Goal: Task Accomplishment & Management: Manage account settings

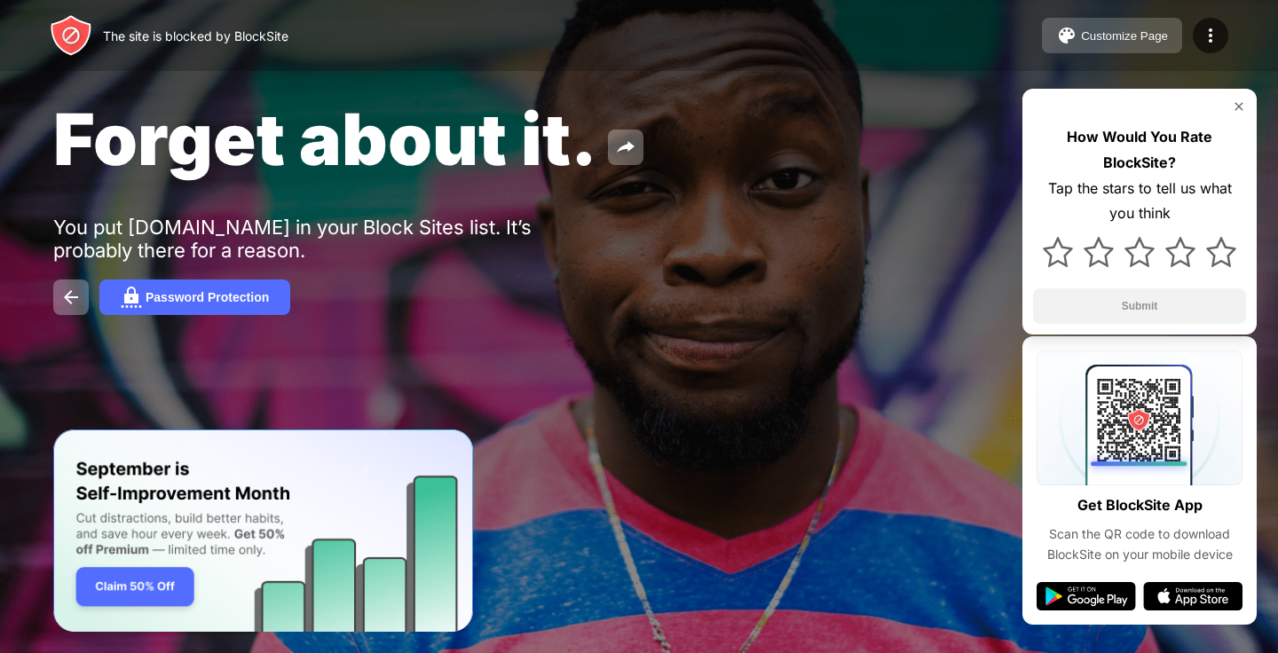
click at [1079, 32] on button "Customize Page" at bounding box center [1112, 36] width 140 height 36
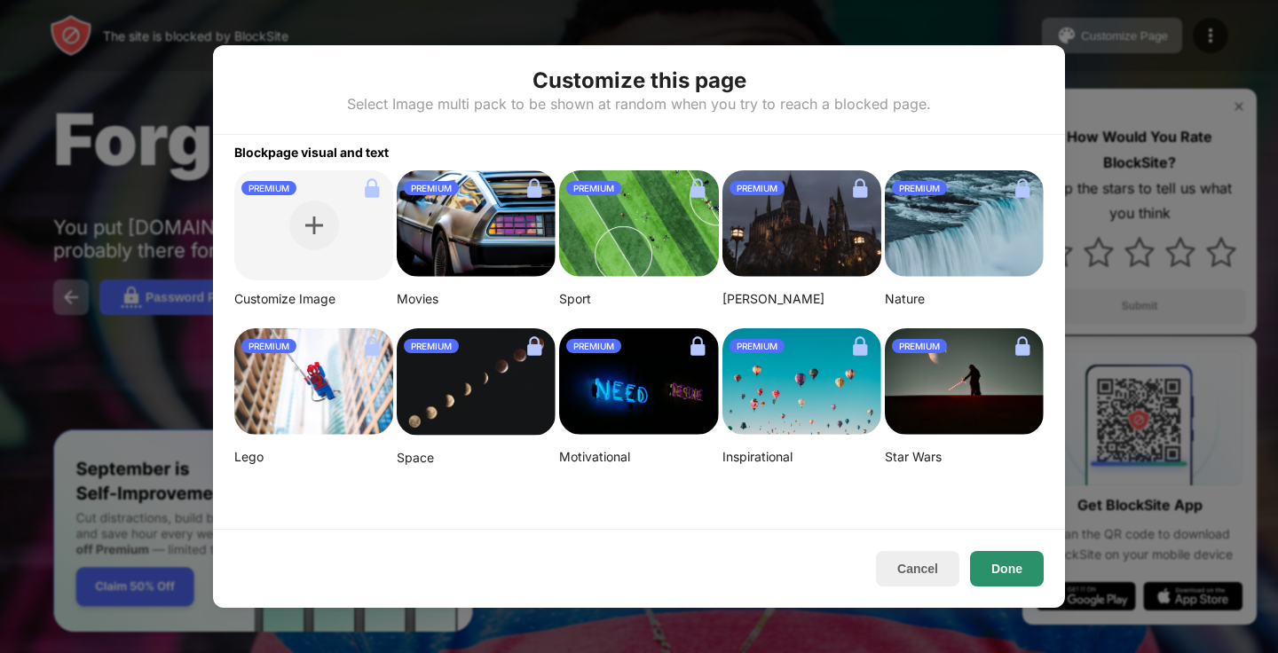
click at [1007, 572] on button "Done" at bounding box center [1007, 569] width 74 height 36
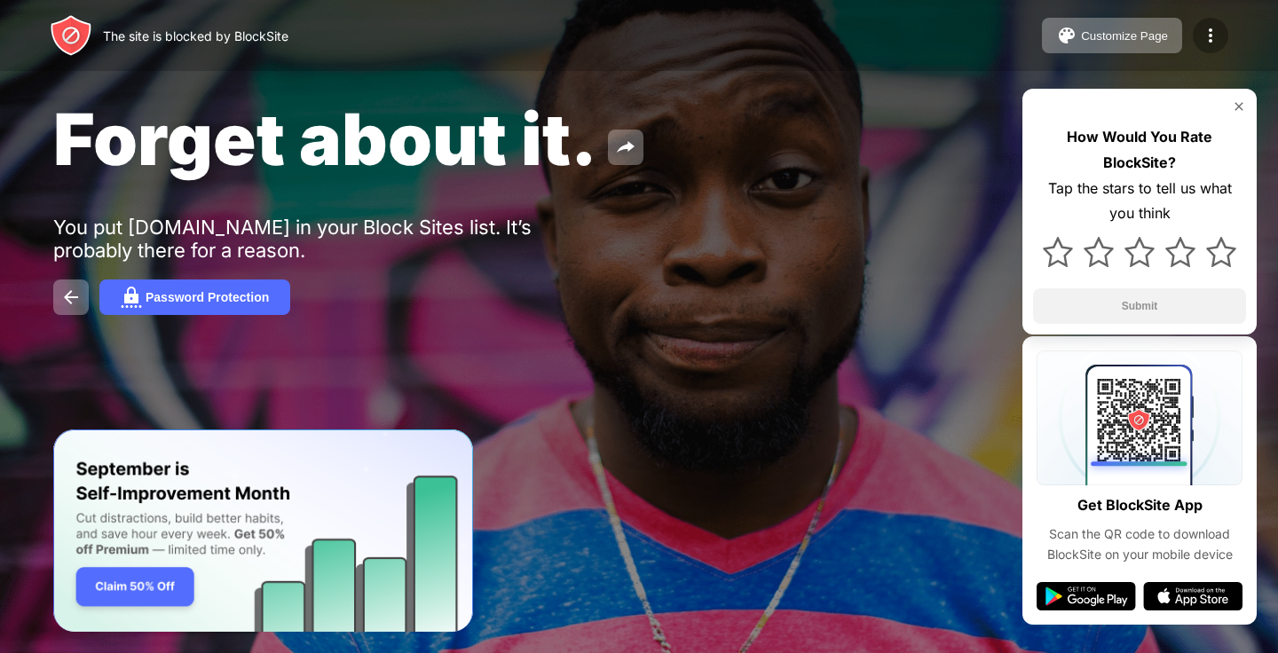
click at [1211, 27] on img at bounding box center [1210, 35] width 21 height 21
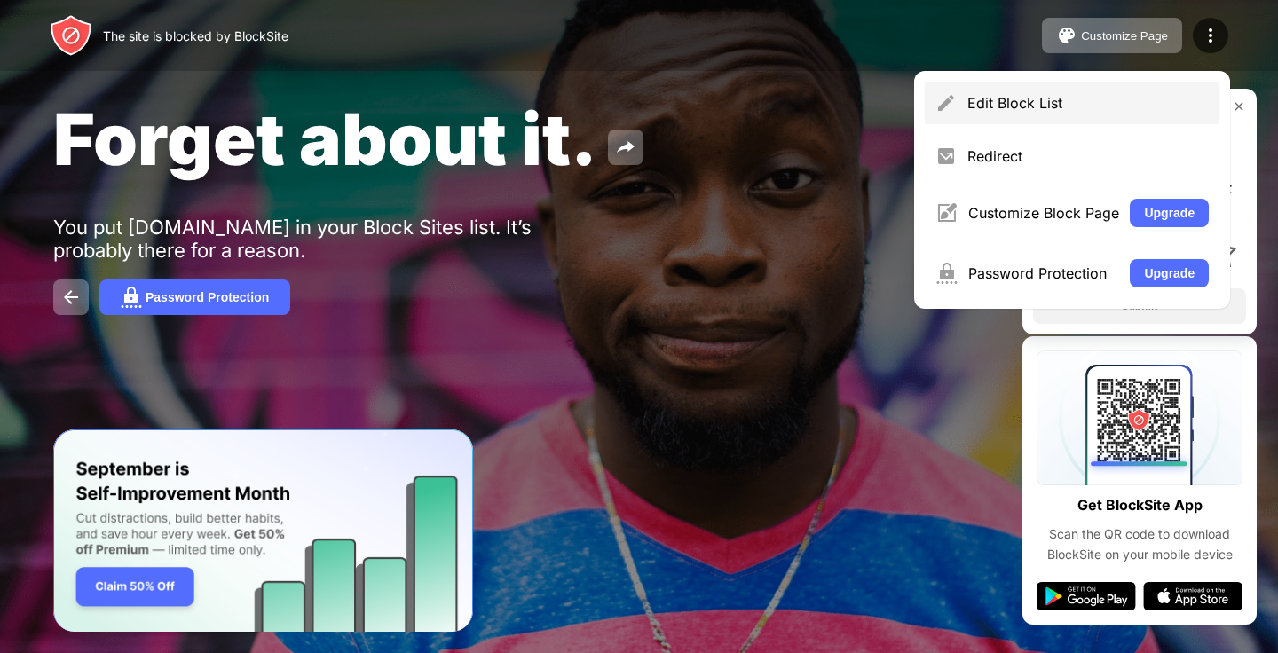
click at [1127, 109] on div "Edit Block List" at bounding box center [1087, 103] width 241 height 18
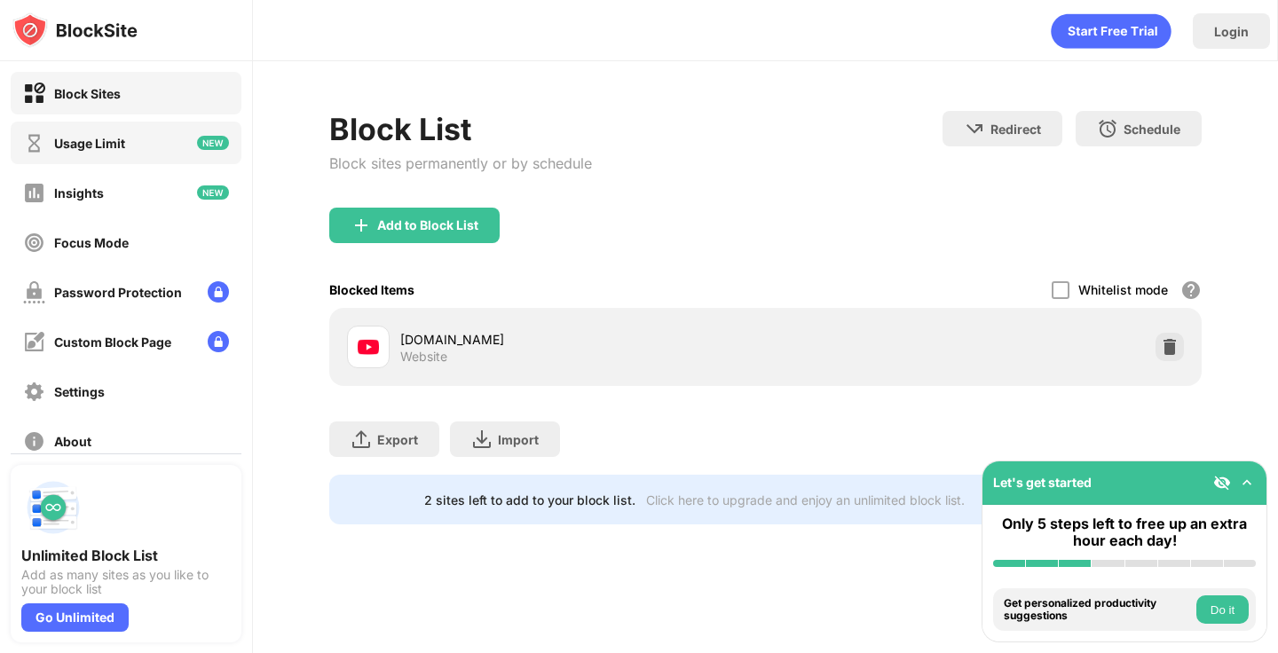
click at [128, 161] on div "Usage Limit" at bounding box center [126, 143] width 231 height 43
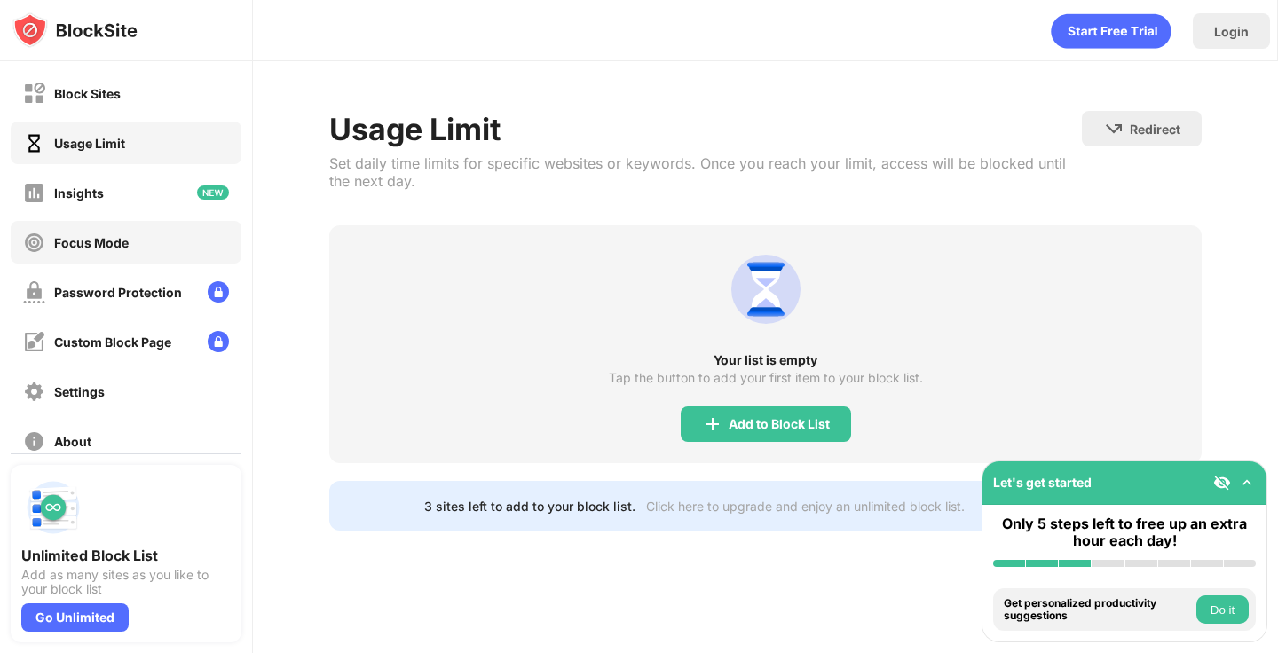
click at [102, 241] on div "Focus Mode" at bounding box center [91, 242] width 75 height 15
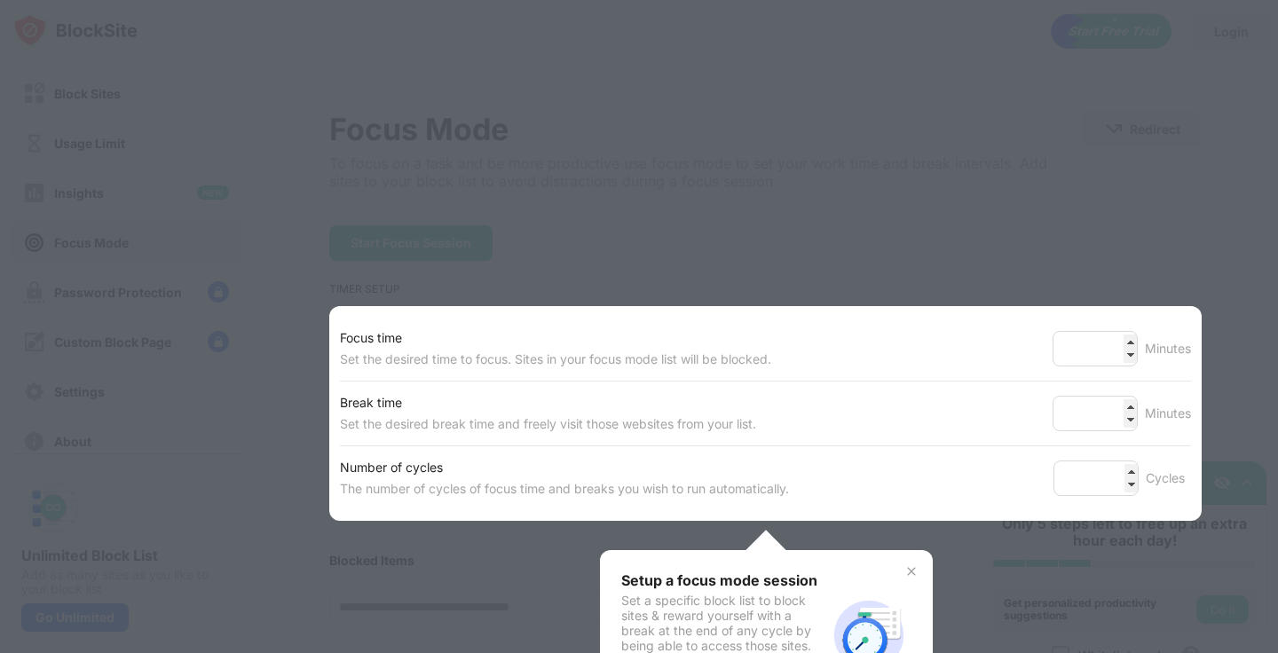
click at [165, 360] on div at bounding box center [639, 326] width 1278 height 653
click at [473, 225] on div at bounding box center [639, 326] width 1278 height 653
click at [907, 563] on div "Setup a focus mode session Set a specific block list to block sites & reward yo…" at bounding box center [766, 635] width 333 height 170
click at [904, 565] on img at bounding box center [911, 571] width 14 height 14
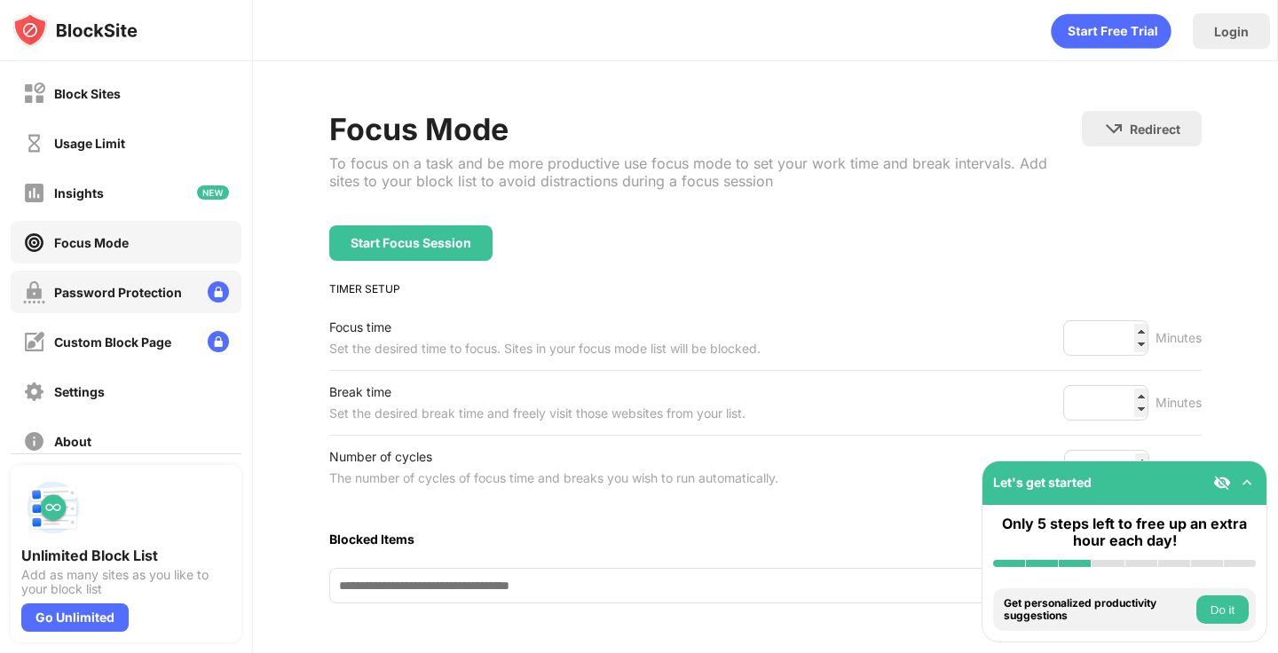
click at [48, 292] on div "Password Protection" at bounding box center [102, 292] width 159 height 22
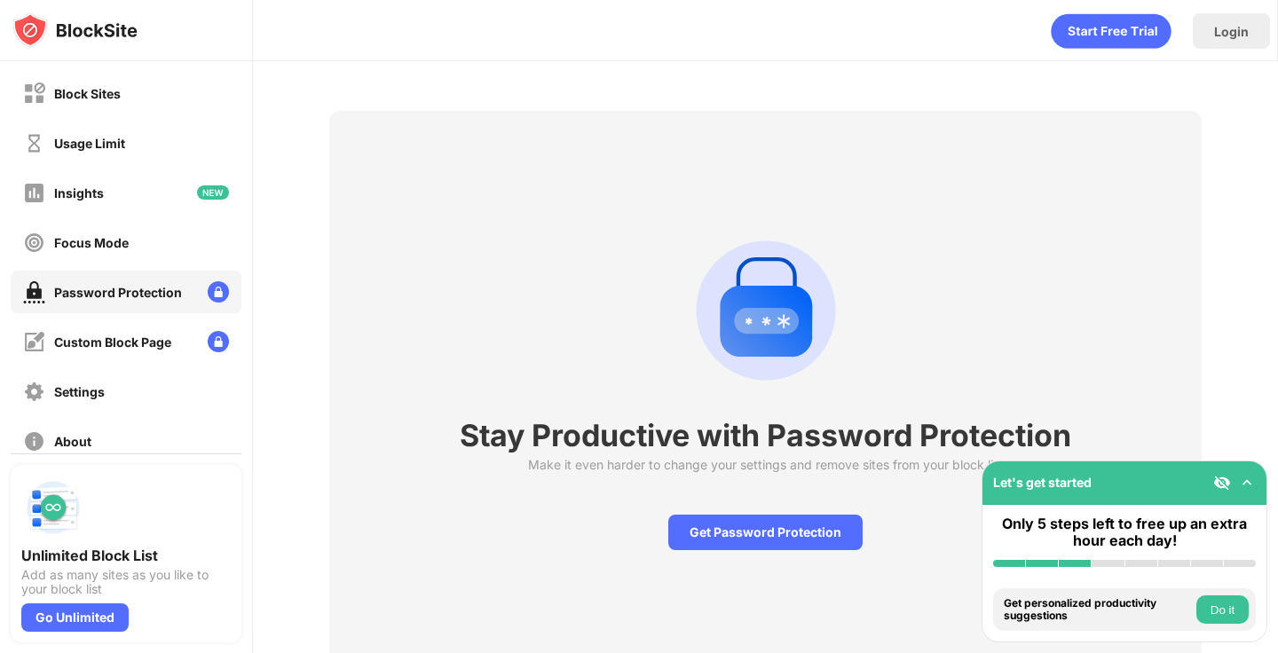
click at [154, 414] on div "Block Sites Usage Limit Insights Focus Mode Password Protection Custom Block Pa…" at bounding box center [126, 267] width 252 height 412
click at [148, 408] on div "Settings" at bounding box center [126, 391] width 231 height 43
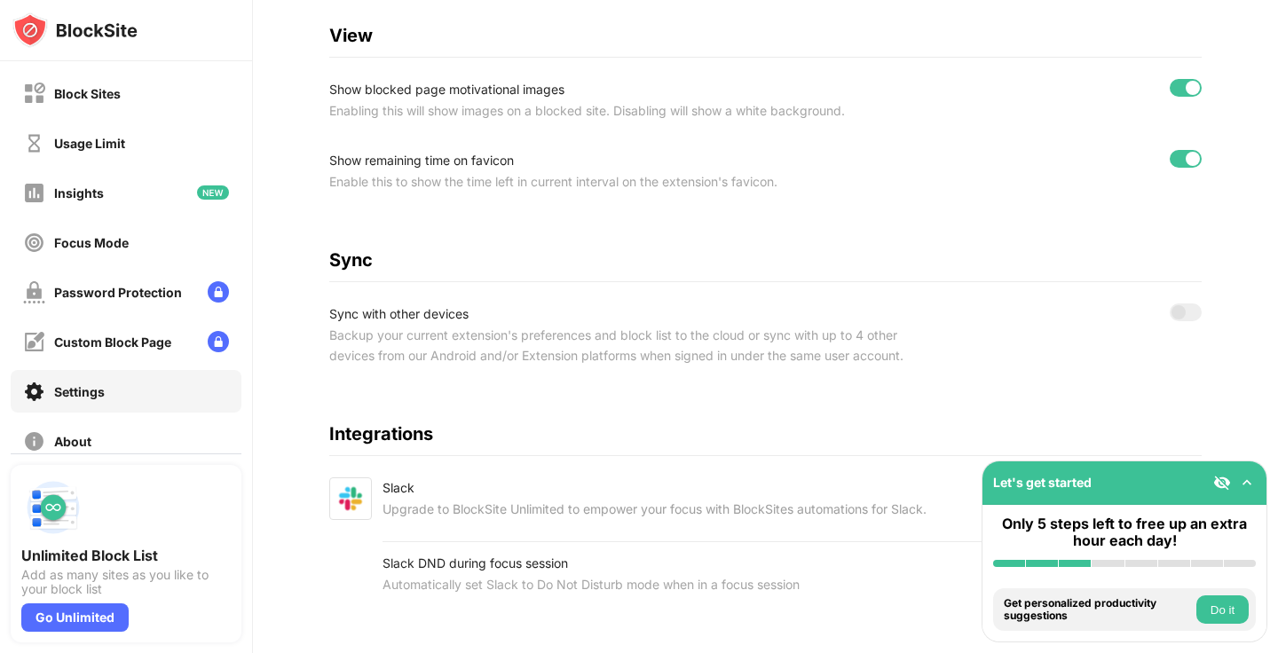
scroll to position [691, 0]
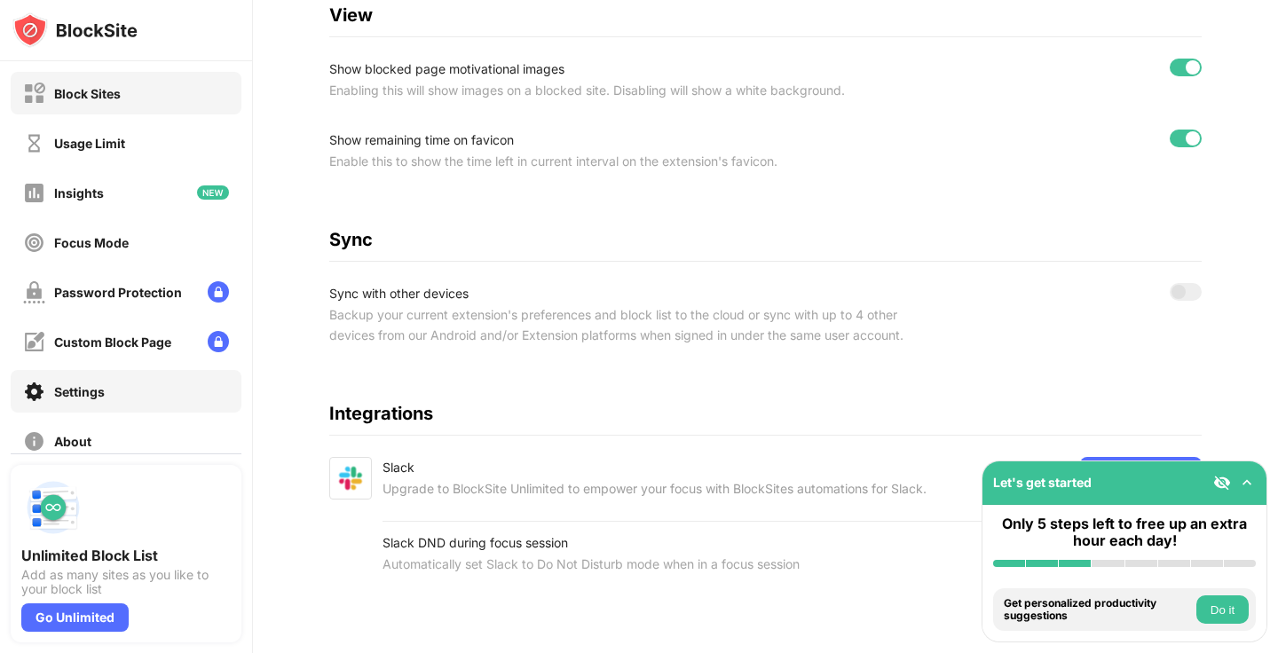
click at [86, 86] on div "Block Sites" at bounding box center [87, 93] width 67 height 15
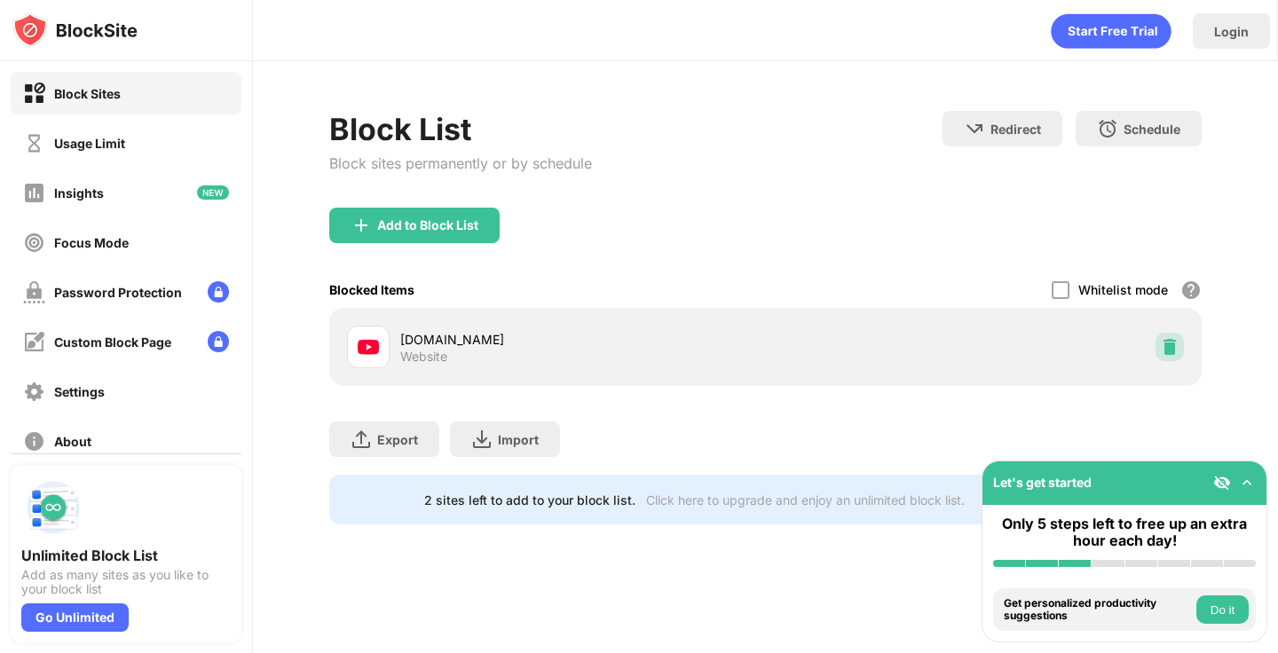
click at [1166, 345] on img at bounding box center [1170, 347] width 18 height 18
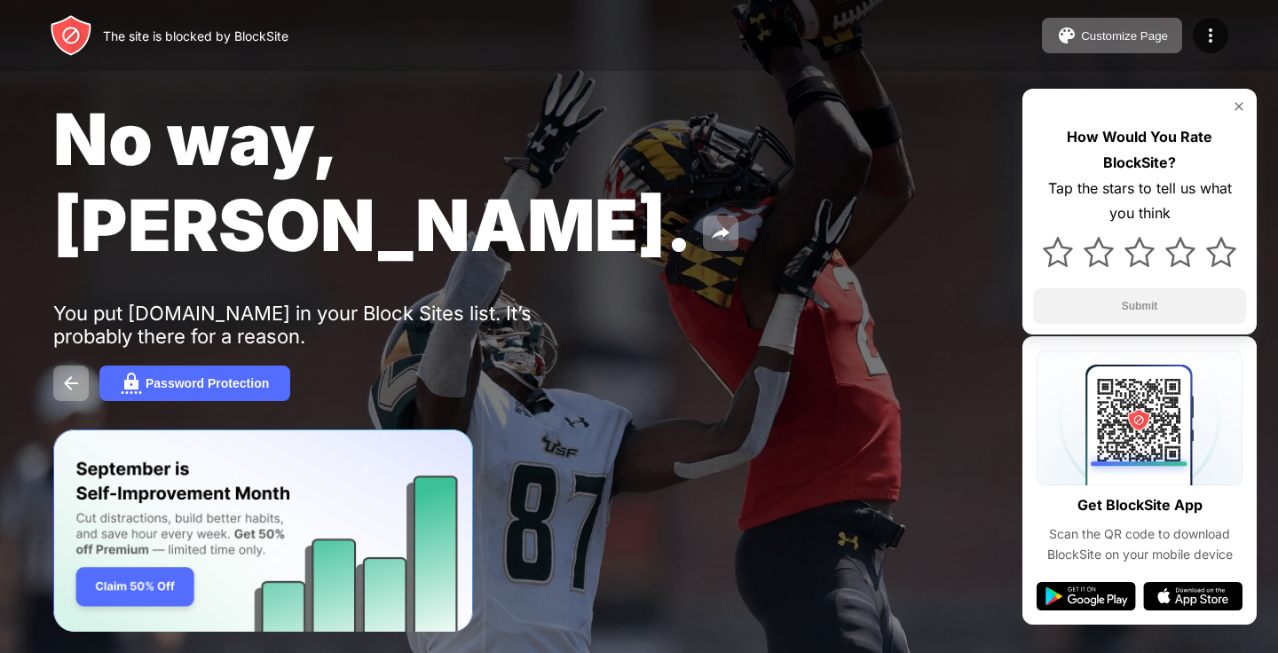
click at [1190, 59] on div "The site is blocked by BlockSite Customize Page Edit Block List Redirect Custom…" at bounding box center [639, 35] width 1278 height 71
click at [1207, 39] on img at bounding box center [1210, 35] width 21 height 21
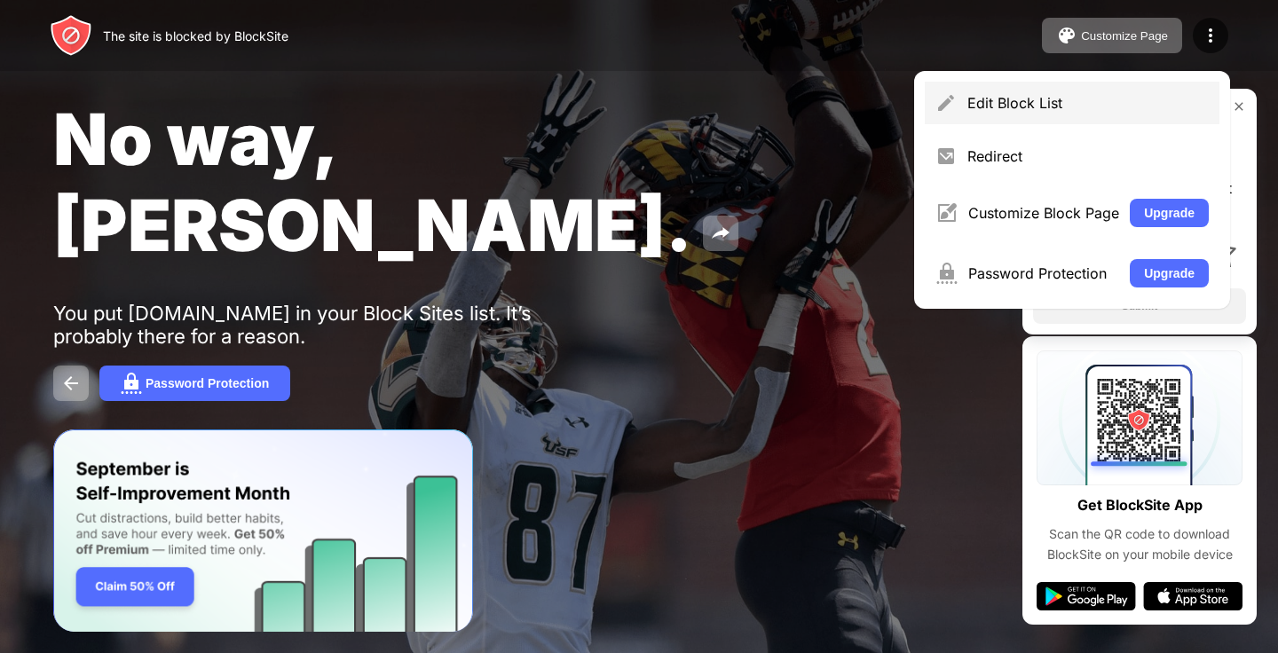
click at [1112, 108] on div "Edit Block List" at bounding box center [1087, 103] width 241 height 18
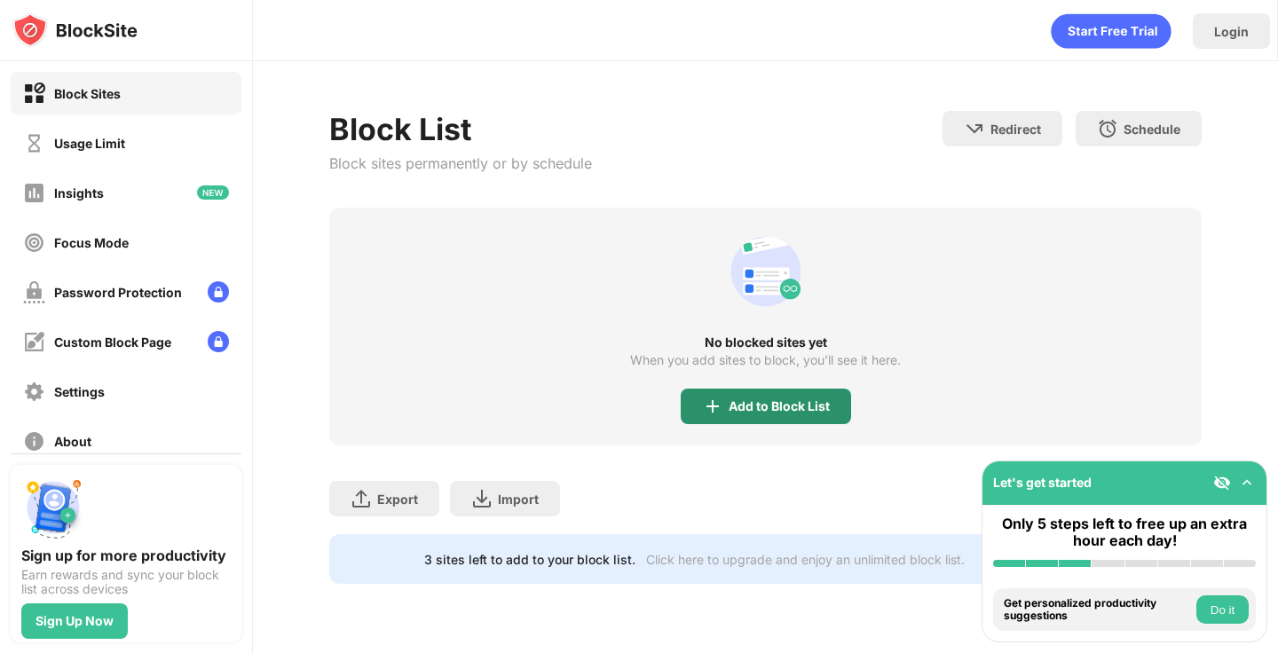
click at [772, 399] on div "Add to Block List" at bounding box center [779, 406] width 101 height 14
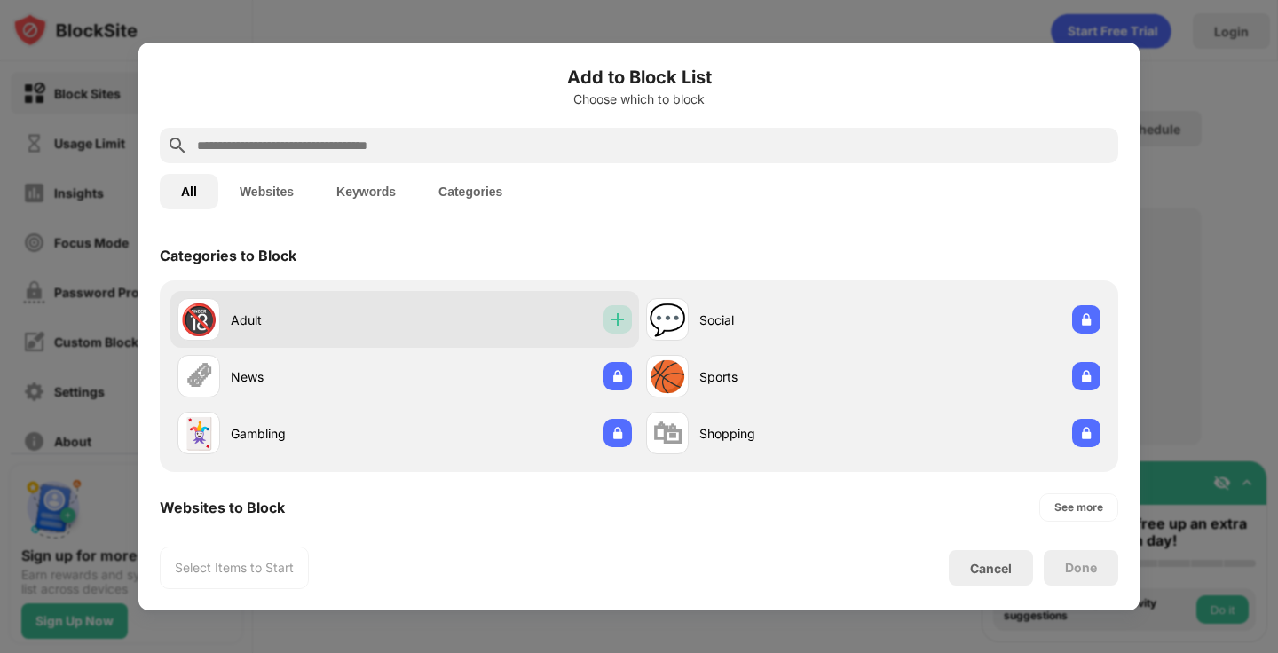
click at [609, 318] on img at bounding box center [618, 320] width 18 height 18
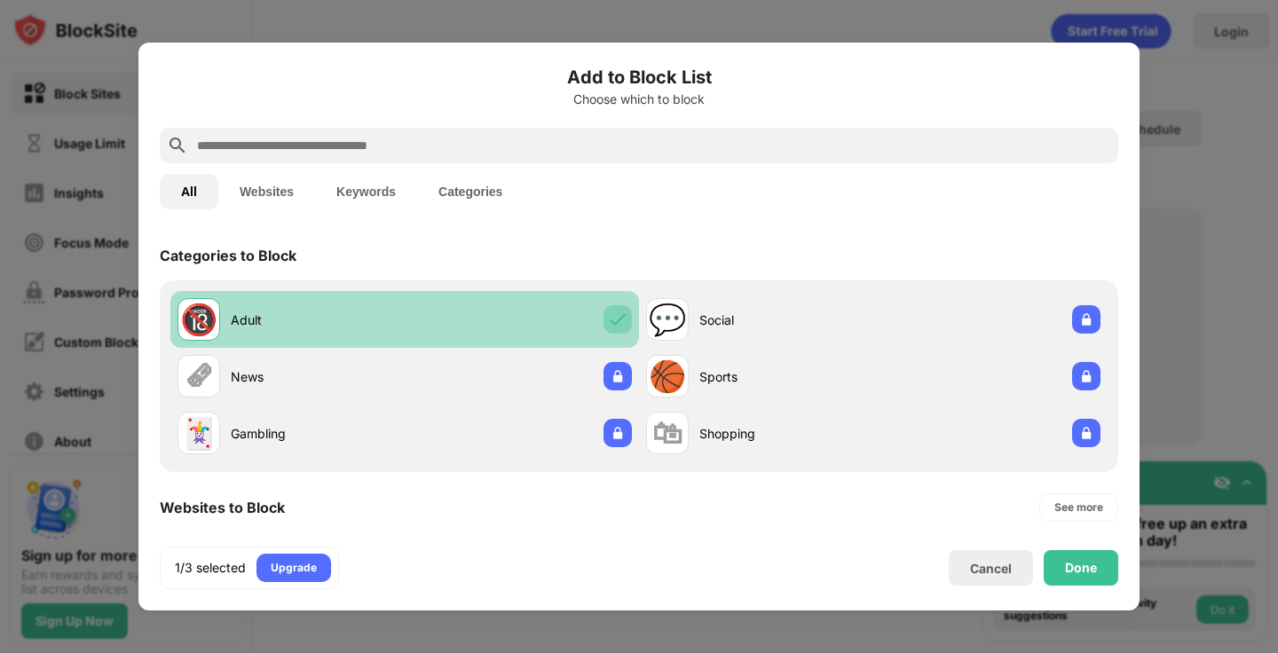
click at [609, 325] on img at bounding box center [618, 320] width 18 height 18
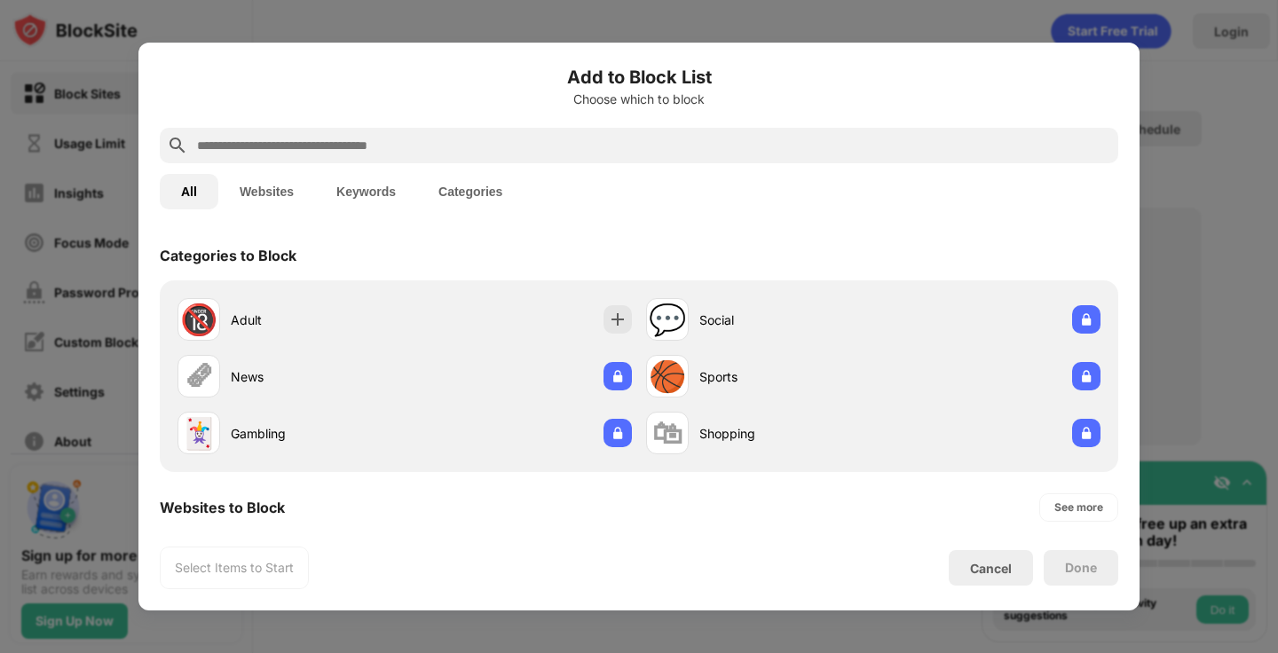
click at [247, 183] on button "Websites" at bounding box center [266, 192] width 97 height 36
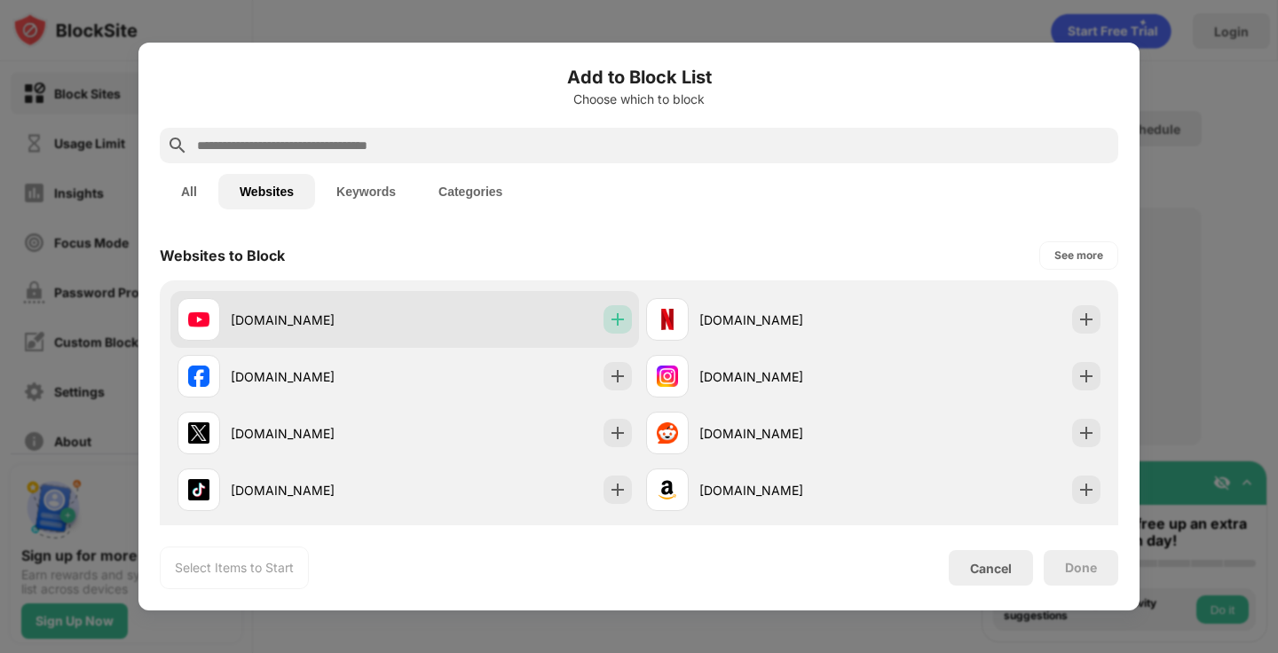
click at [609, 313] on img at bounding box center [618, 320] width 18 height 18
